Goal: Task Accomplishment & Management: Complete application form

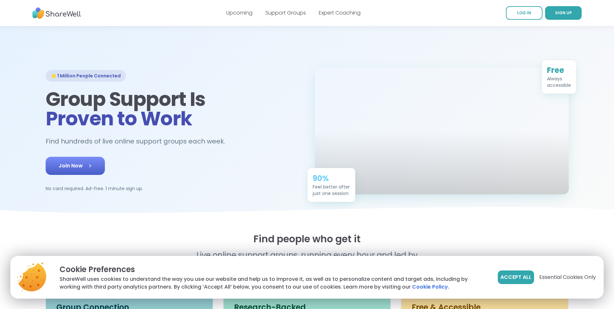
click at [93, 169] on icon at bounding box center [90, 166] width 6 height 6
click at [83, 170] on span "Join Now" at bounding box center [75, 166] width 33 height 8
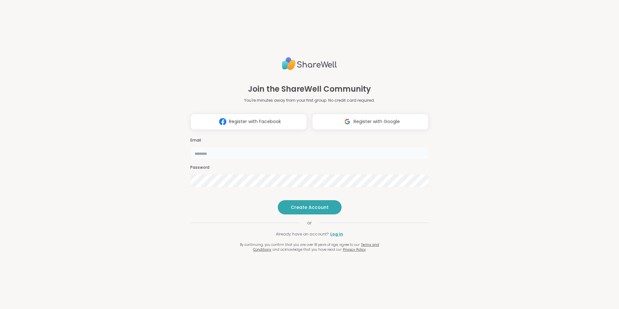
drag, startPoint x: 0, startPoint y: 0, endPoint x: 228, endPoint y: 140, distance: 267.1
click at [228, 147] on input "email" at bounding box center [309, 153] width 238 height 13
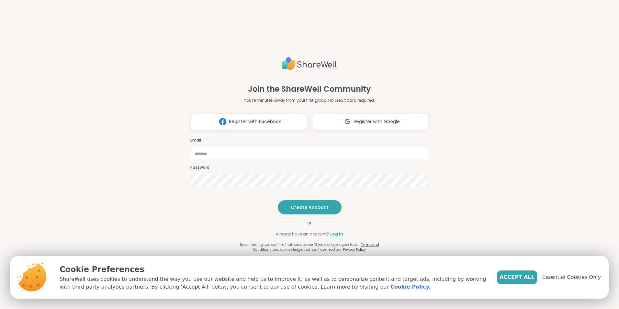
click at [446, 212] on div "Join the ShareWell Community You're minutes away from your first group. No cred…" at bounding box center [309, 154] width 619 height 309
click at [314, 210] on span "Create Account" at bounding box center [310, 207] width 38 height 6
click at [221, 147] on input "email" at bounding box center [309, 153] width 238 height 13
type input "**********"
click at [310, 210] on span "Create Account" at bounding box center [310, 207] width 38 height 6
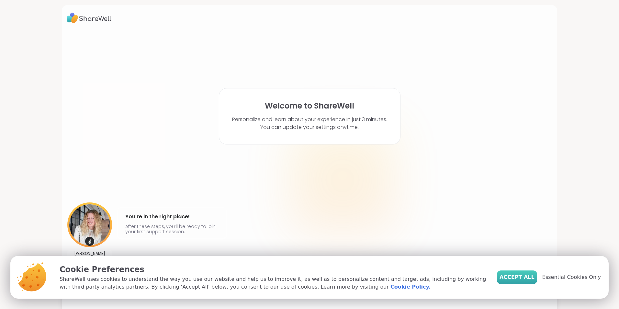
click at [525, 282] on button "Accept All" at bounding box center [517, 277] width 40 height 14
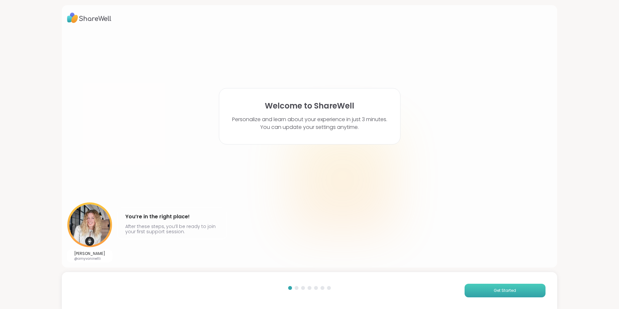
click at [518, 290] on button "Get Started" at bounding box center [505, 291] width 81 height 14
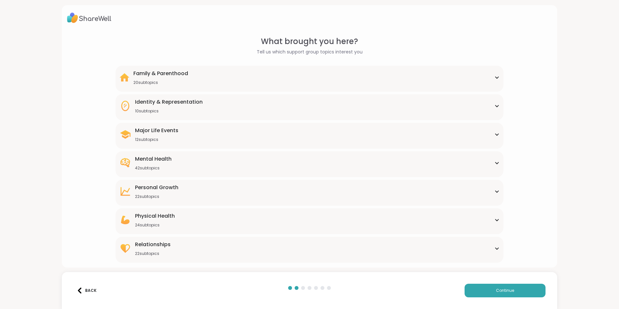
click at [485, 166] on div "Mental Health 42 subtopics" at bounding box center [309, 163] width 380 height 16
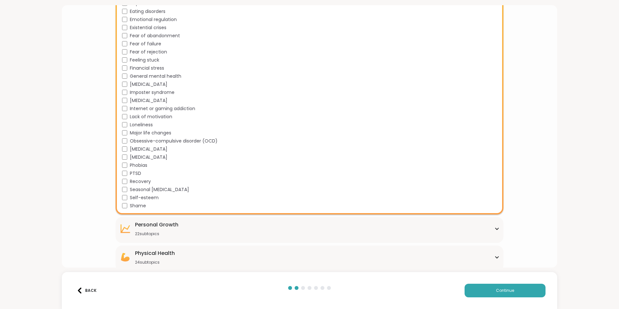
scroll to position [319, 0]
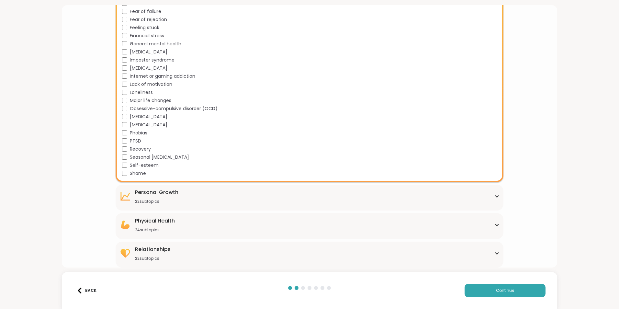
click at [297, 199] on div "[MEDICAL_DATA] 22 subtopics" at bounding box center [309, 196] width 380 height 16
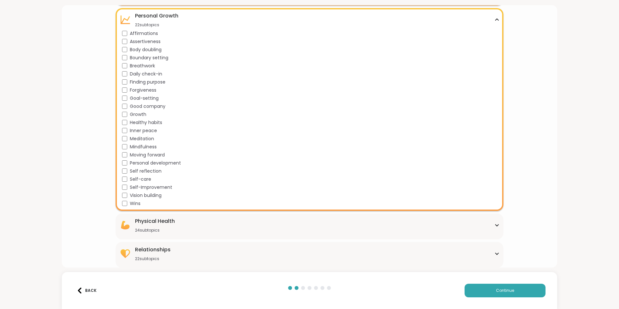
scroll to position [496, 0]
click at [494, 226] on icon at bounding box center [496, 224] width 5 height 3
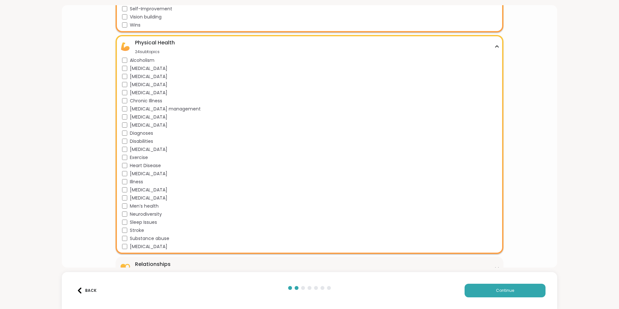
scroll to position [689, 0]
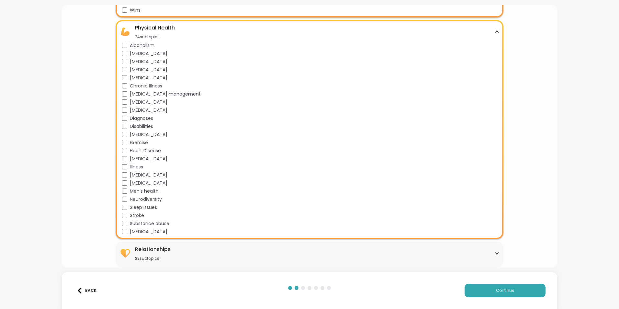
click at [163, 251] on div "Relationships" at bounding box center [153, 249] width 36 height 8
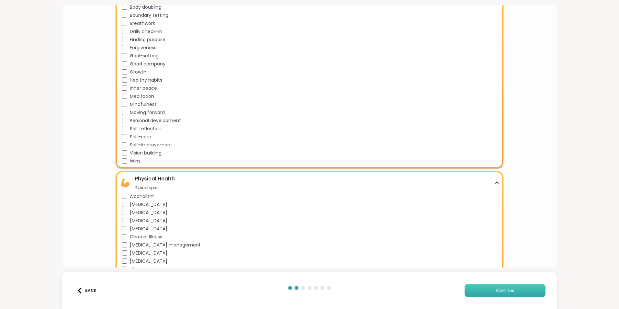
scroll to position [647, 0]
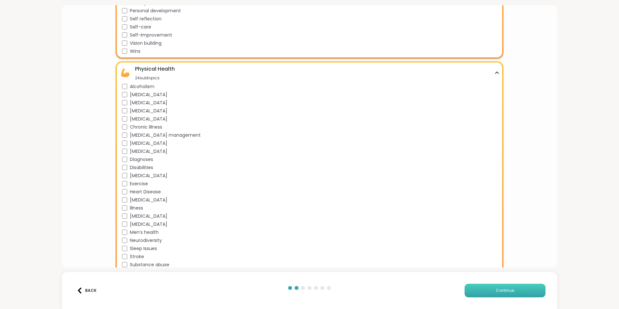
click at [496, 292] on span "Continue" at bounding box center [505, 290] width 18 height 6
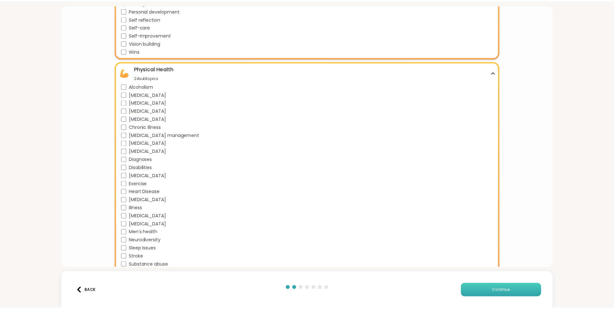
scroll to position [0, 0]
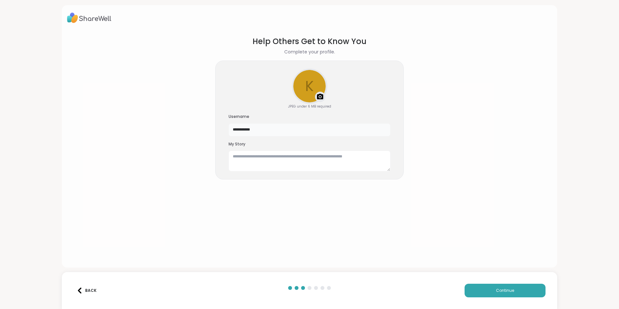
drag, startPoint x: 256, startPoint y: 129, endPoint x: 216, endPoint y: 132, distance: 40.3
click at [216, 132] on div "**********" at bounding box center [309, 120] width 188 height 119
click at [260, 127] on input "**********" at bounding box center [310, 129] width 162 height 13
click at [261, 154] on textarea at bounding box center [310, 161] width 162 height 21
click at [509, 291] on span "Continue" at bounding box center [505, 290] width 18 height 6
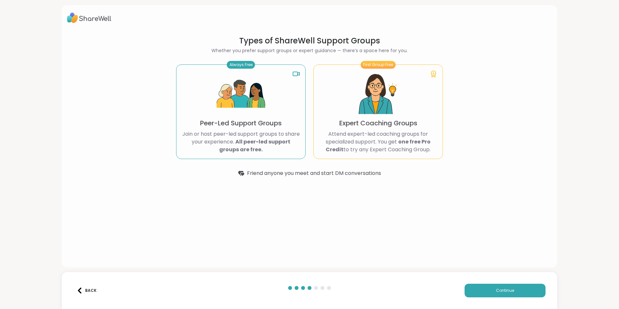
click at [239, 95] on img at bounding box center [241, 94] width 49 height 49
click at [233, 68] on div "Always Free" at bounding box center [241, 65] width 28 height 8
click at [295, 74] on rect at bounding box center [295, 74] width 5 height 4
click at [272, 94] on div "Always Free Peer-Led Support Groups Join or host peer-led support groups to sha…" at bounding box center [240, 111] width 129 height 95
click at [280, 89] on div "Always Free Peer-Led Support Groups Join or host peer-led support groups to sha…" at bounding box center [240, 111] width 129 height 95
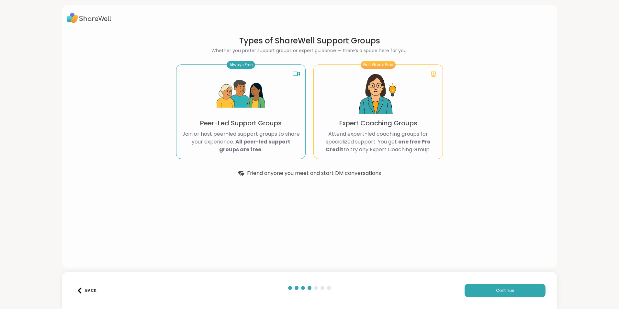
click at [243, 66] on div "Always Free" at bounding box center [241, 65] width 28 height 8
drag, startPoint x: 243, startPoint y: 66, endPoint x: 254, endPoint y: 127, distance: 61.8
click at [254, 127] on p "Peer-Led Support Groups" at bounding box center [241, 122] width 82 height 9
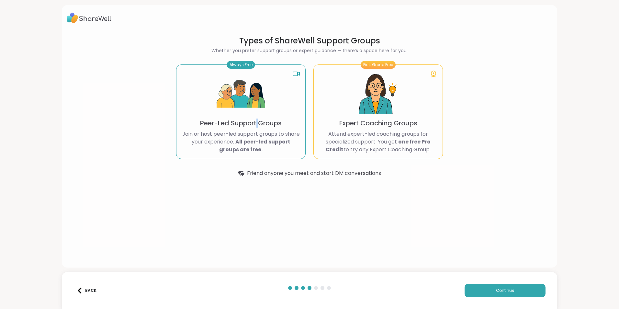
click at [254, 127] on p "Peer-Led Support Groups" at bounding box center [241, 122] width 82 height 9
click at [225, 74] on img at bounding box center [241, 94] width 49 height 49
click at [234, 140] on b "All peer-led support groups are free." at bounding box center [254, 145] width 71 height 15
drag, startPoint x: 234, startPoint y: 140, endPoint x: 256, endPoint y: 140, distance: 22.0
click at [253, 140] on b "All peer-led support groups are free." at bounding box center [254, 145] width 71 height 15
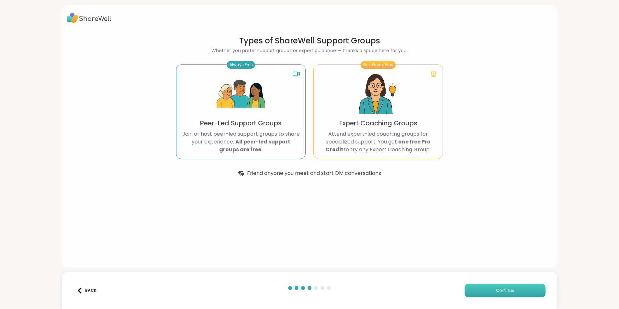
click at [524, 289] on button "Continue" at bounding box center [505, 291] width 81 height 14
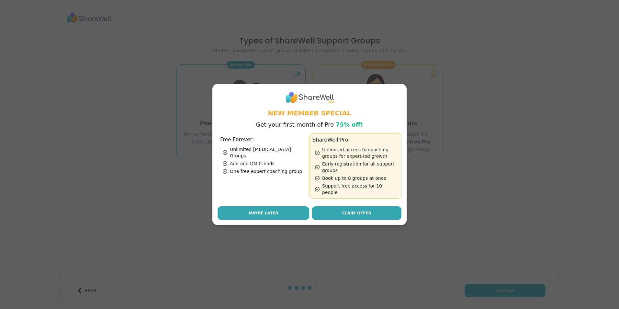
click at [280, 211] on button "Maybe Later" at bounding box center [264, 213] width 92 height 14
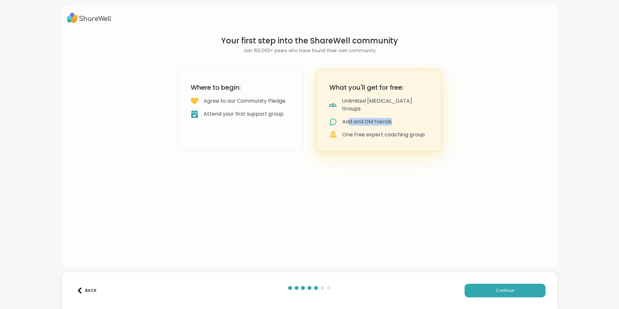
drag, startPoint x: 346, startPoint y: 114, endPoint x: 418, endPoint y: 112, distance: 71.9
click at [418, 118] on div "Add and DM friends" at bounding box center [378, 122] width 99 height 8
drag, startPoint x: 338, startPoint y: 127, endPoint x: 426, endPoint y: 129, distance: 88.1
click at [426, 129] on div "What you'll get for free: Unlimited [MEDICAL_DATA] Groups Add and DM friends On…" at bounding box center [379, 111] width 126 height 82
click at [506, 293] on span "Continue" at bounding box center [505, 290] width 18 height 6
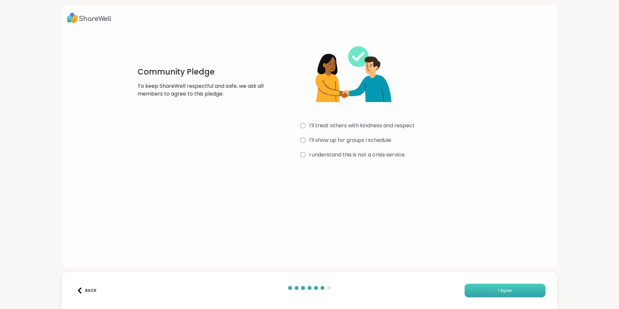
click at [483, 288] on button "I Agree" at bounding box center [505, 291] width 81 height 14
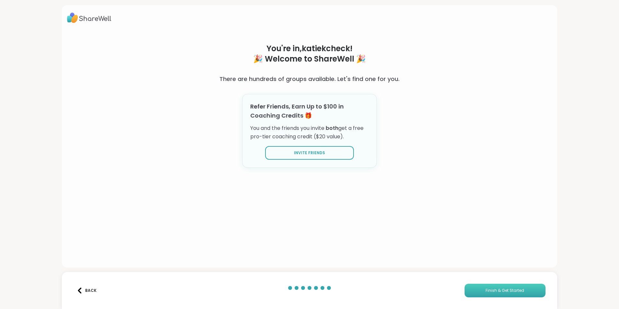
click at [495, 290] on span "Finish & Get Started" at bounding box center [505, 290] width 39 height 6
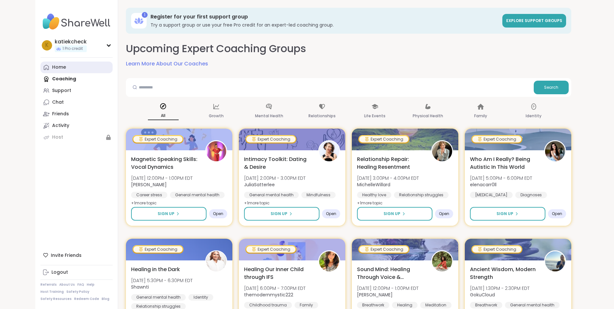
click at [60, 67] on div "Home" at bounding box center [59, 67] width 14 height 6
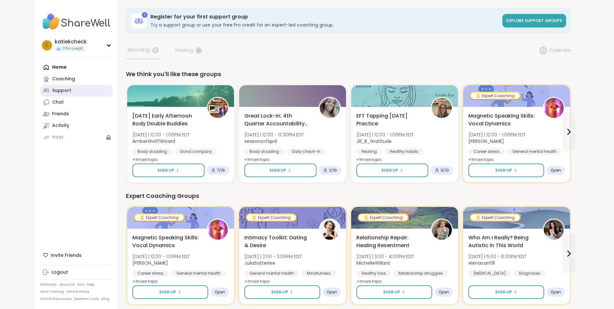
click at [60, 92] on div "Support" at bounding box center [61, 90] width 19 height 6
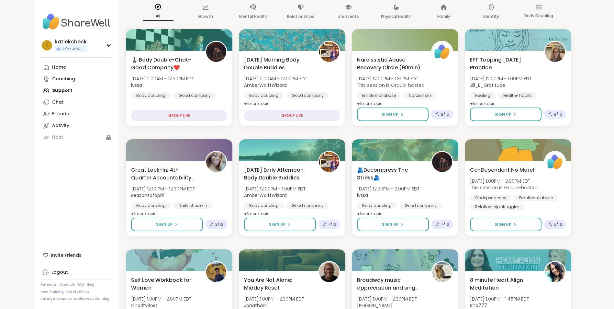
scroll to position [32, 0]
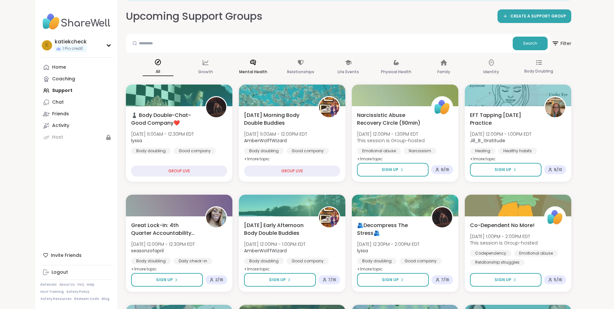
click at [254, 66] on div "Mental Health" at bounding box center [253, 67] width 31 height 24
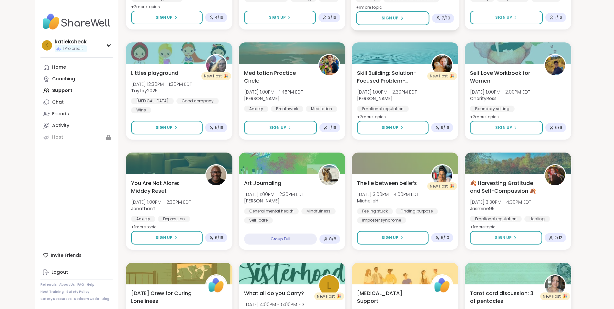
scroll to position [567, 0]
